Goal: Download file/media

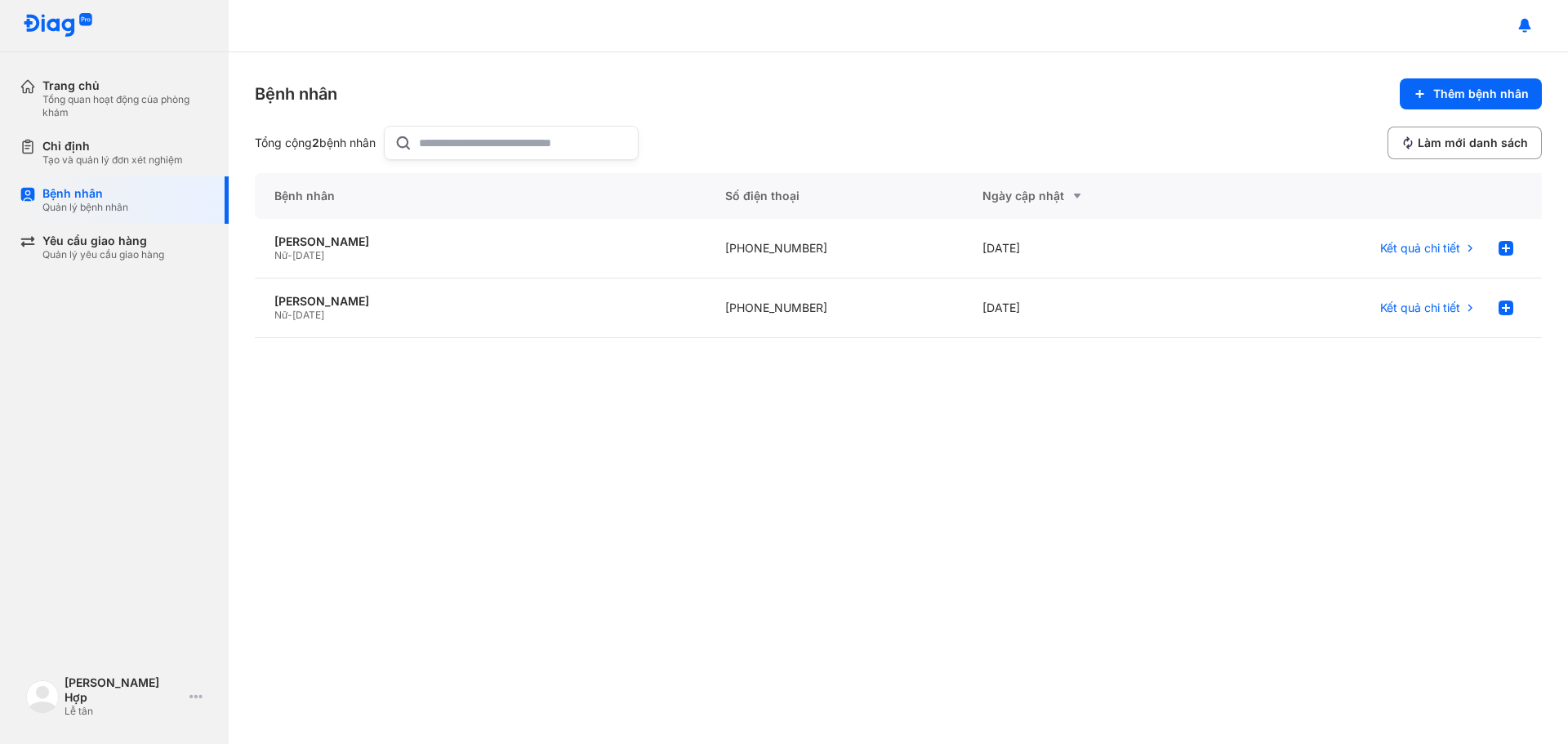
click at [565, 137] on input "text" at bounding box center [524, 143] width 209 height 33
click at [27, 139] on div "Chỉ định Tạo và quản lý đơn xét nghiệm" at bounding box center [124, 152] width 209 height 47
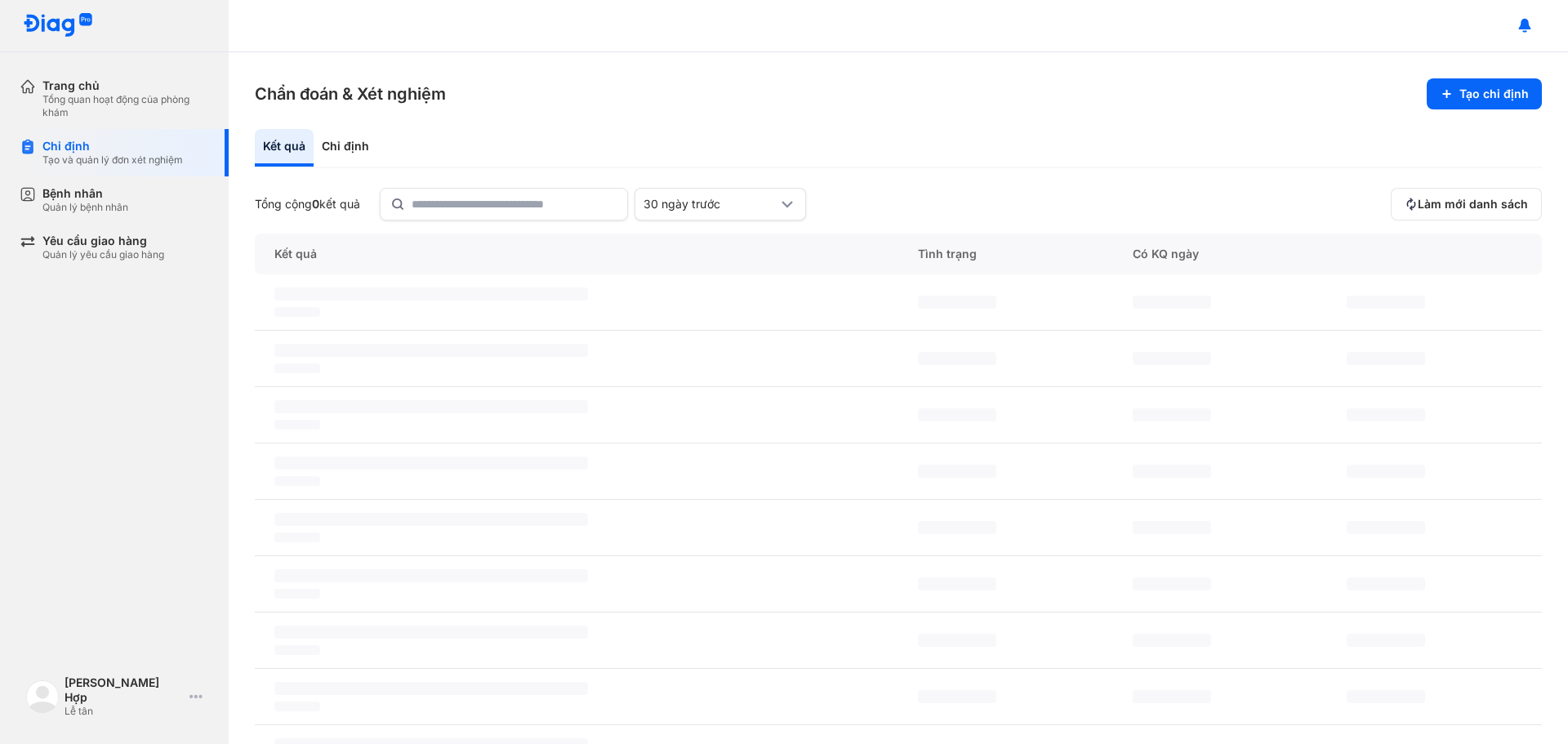
click at [656, 106] on section "Chẩn đoán & Xét nghiệm Tạo chỉ định" at bounding box center [898, 94] width 1287 height 31
click at [88, 83] on div "Trang chủ" at bounding box center [126, 86] width 167 height 14
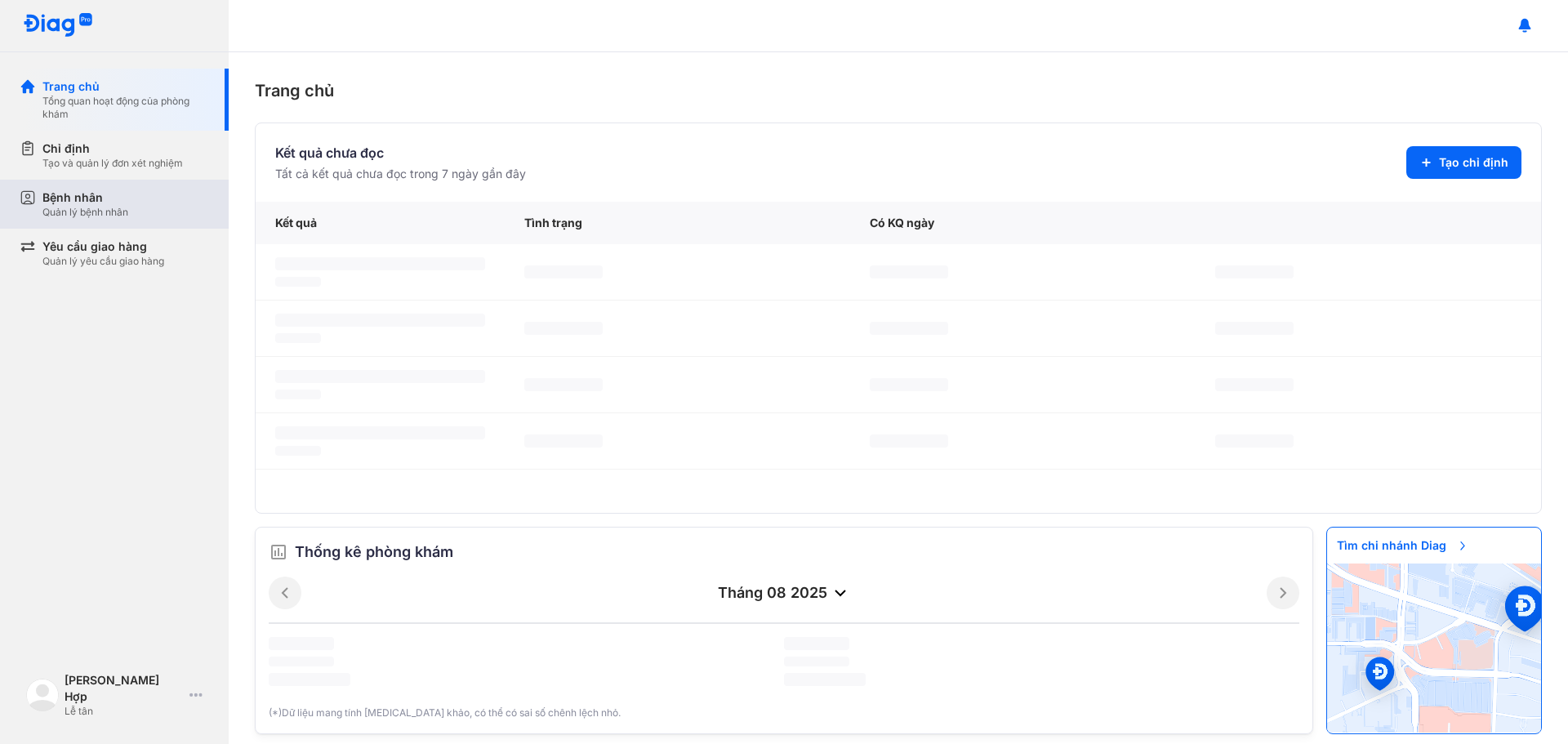
click at [96, 181] on div "Bệnh nhân Quản lý bệnh nhân" at bounding box center [124, 204] width 209 height 49
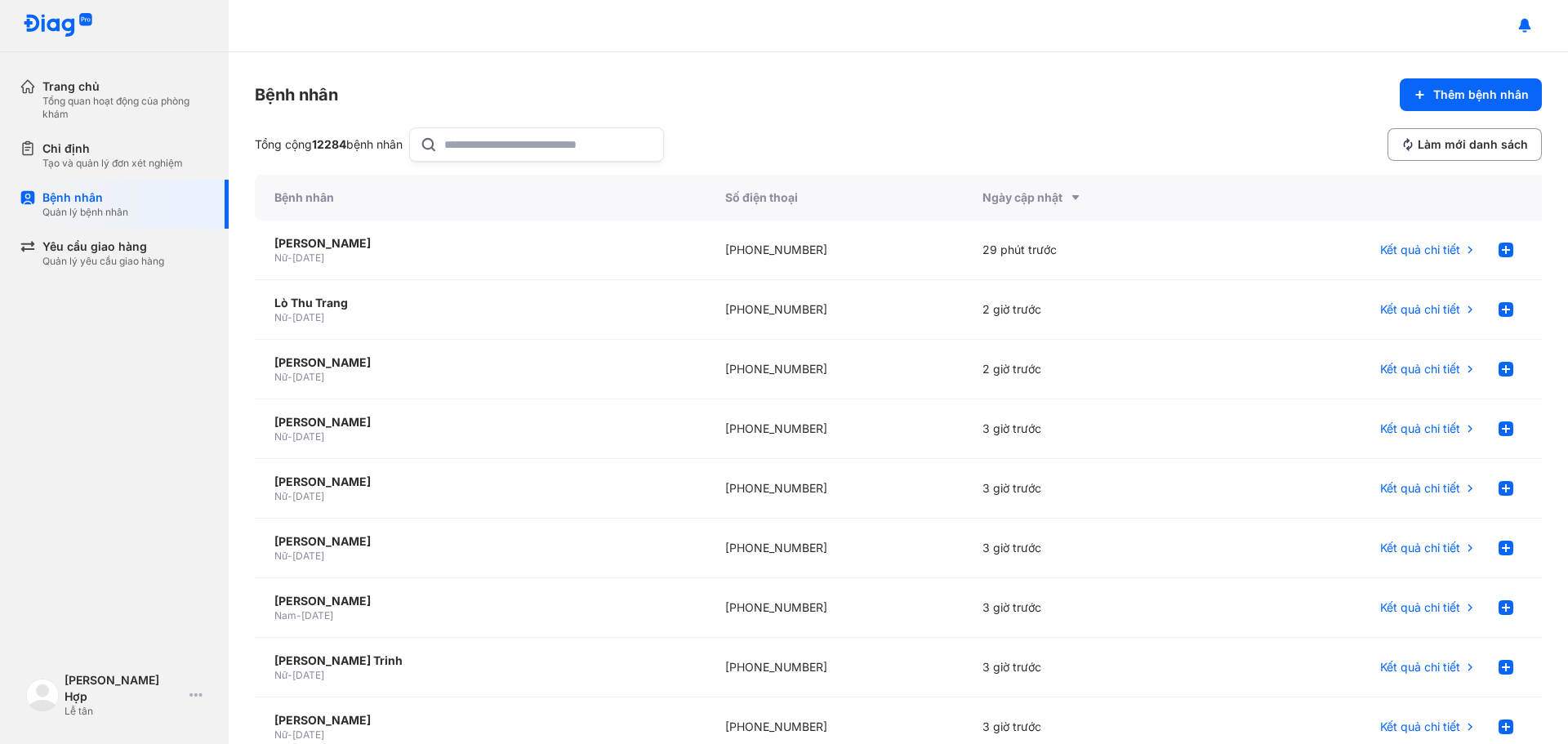
click at [503, 148] on input "text" at bounding box center [549, 145] width 209 height 33
click at [63, 205] on div "Bệnh nhân" at bounding box center [85, 198] width 86 height 16
click at [81, 148] on div "Chỉ định" at bounding box center [112, 149] width 140 height 16
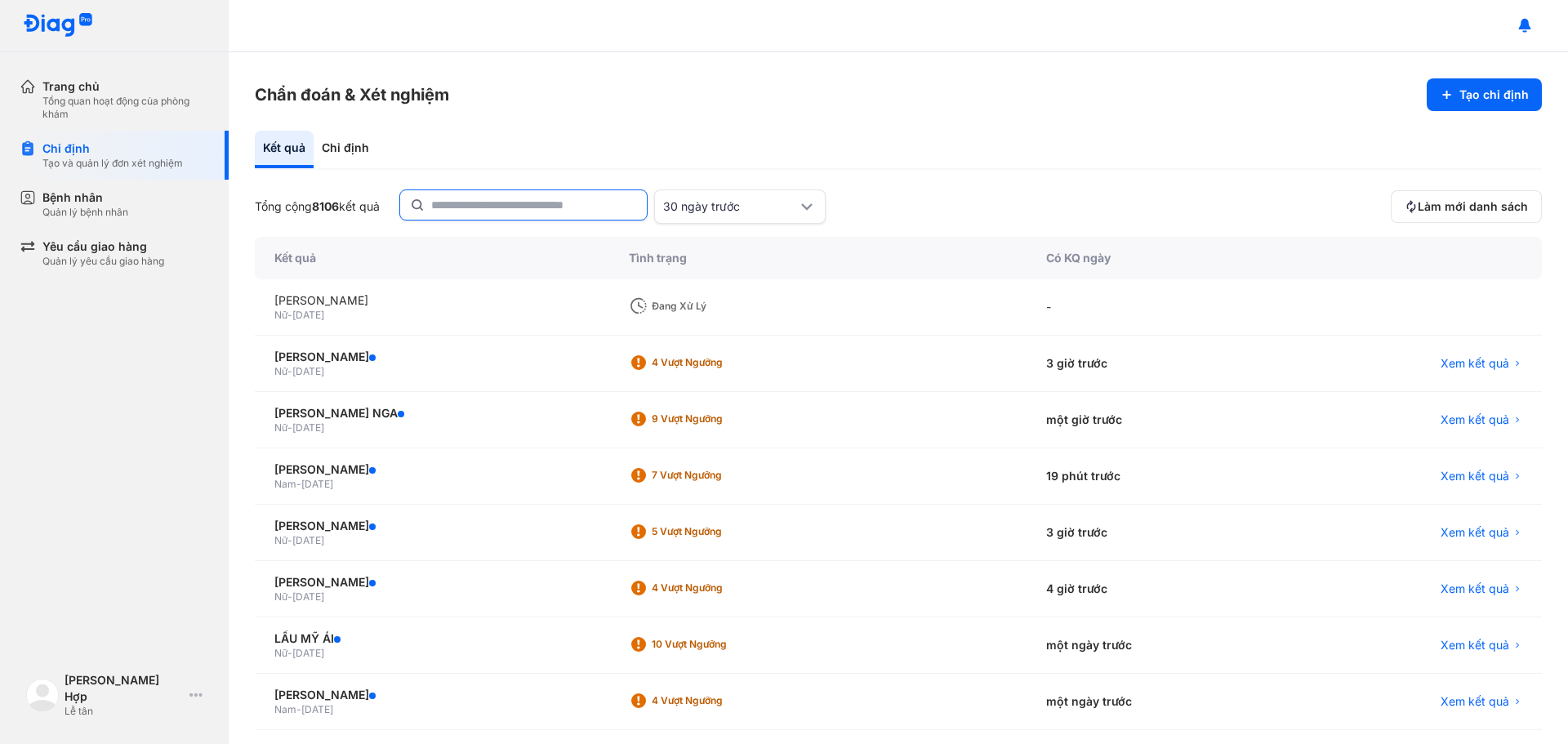
click at [490, 214] on input "text" at bounding box center [534, 205] width 206 height 29
paste input "**********"
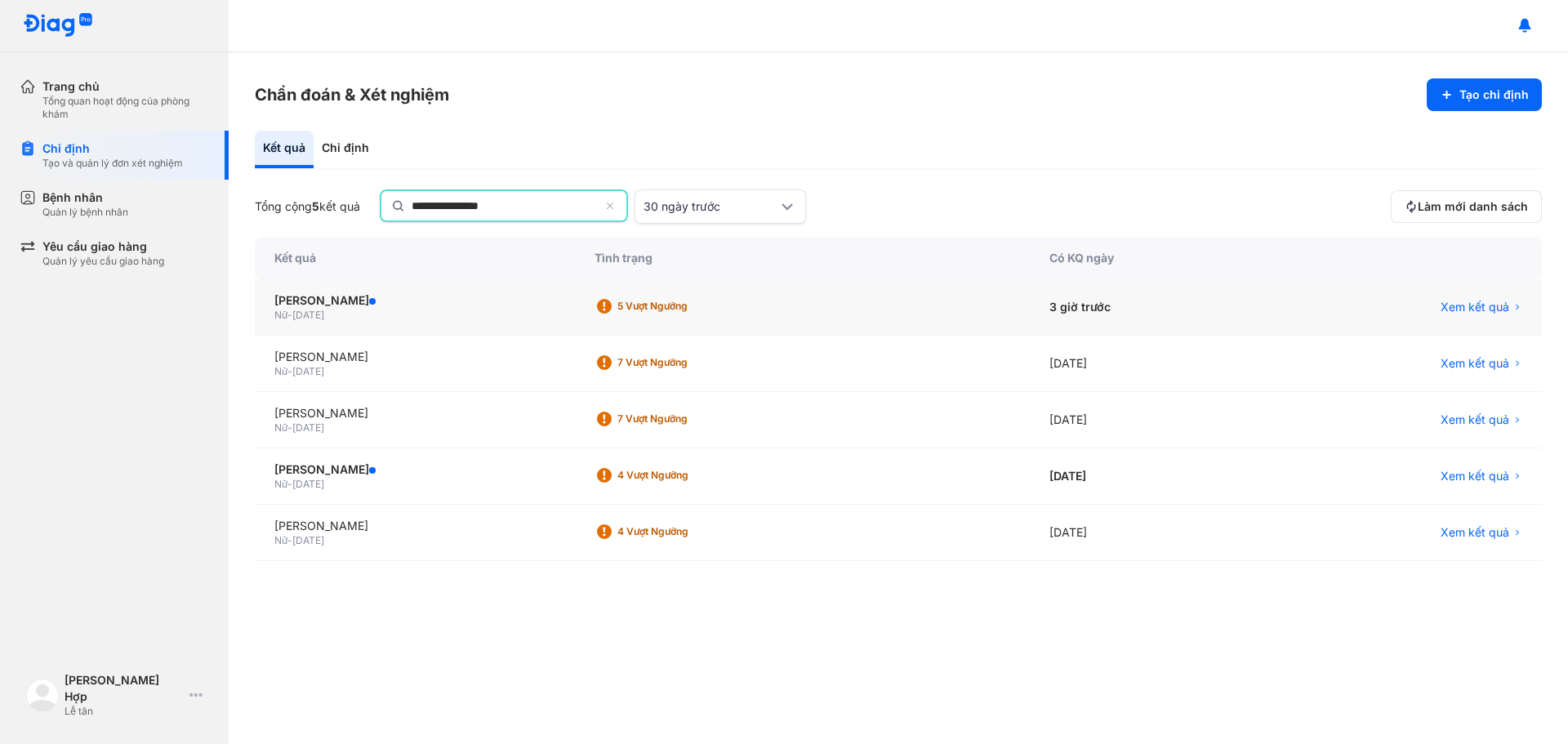
type input "**********"
click at [463, 310] on div "Nữ - [DATE]" at bounding box center [415, 315] width 281 height 13
click at [322, 310] on span "[DATE]" at bounding box center [308, 315] width 32 height 13
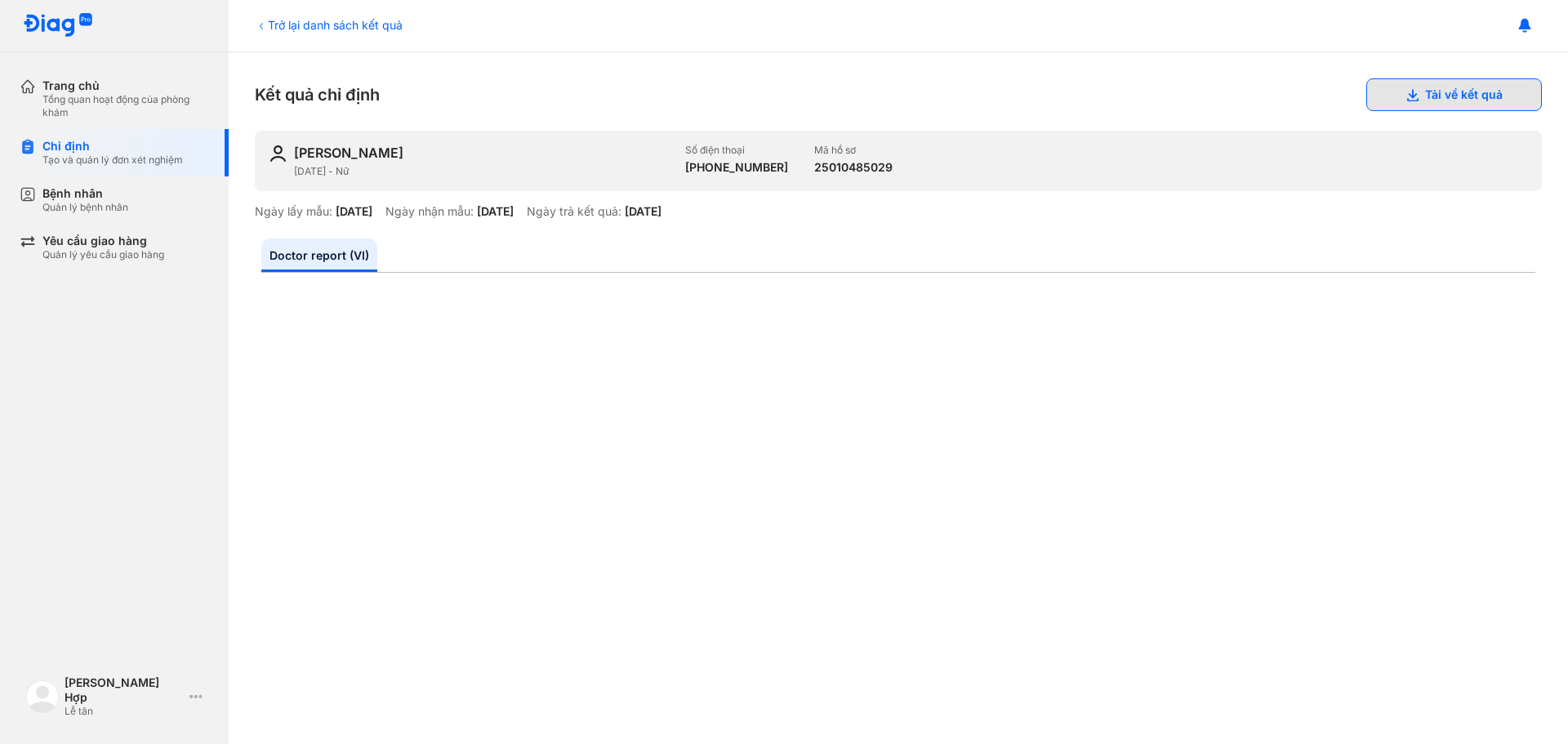
click at [1433, 92] on button "Tải về kết quả" at bounding box center [1455, 95] width 176 height 33
